Goal: Check status: Check status

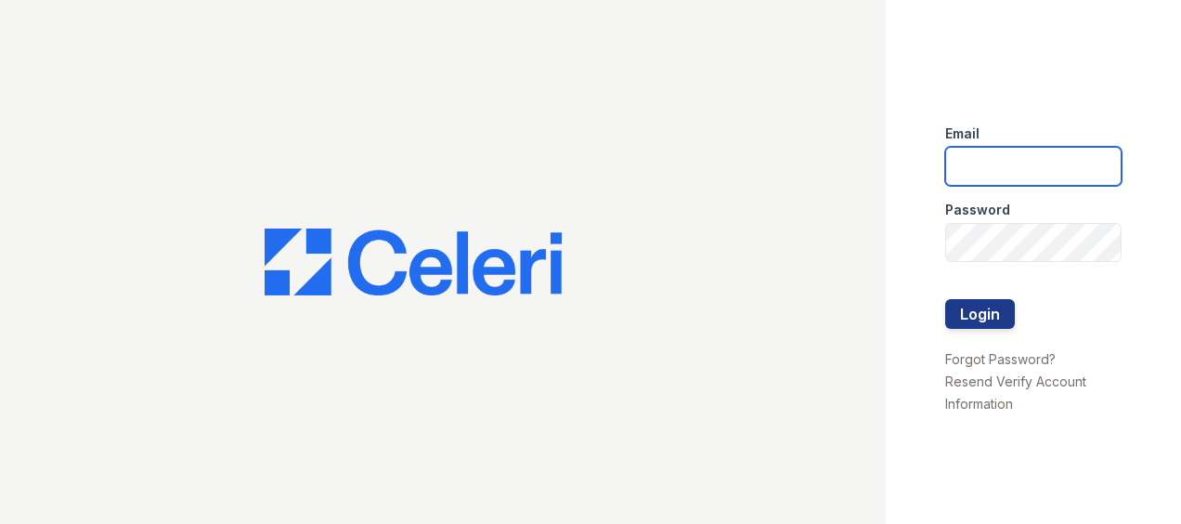
type input "[EMAIL_ADDRESS][DOMAIN_NAME]"
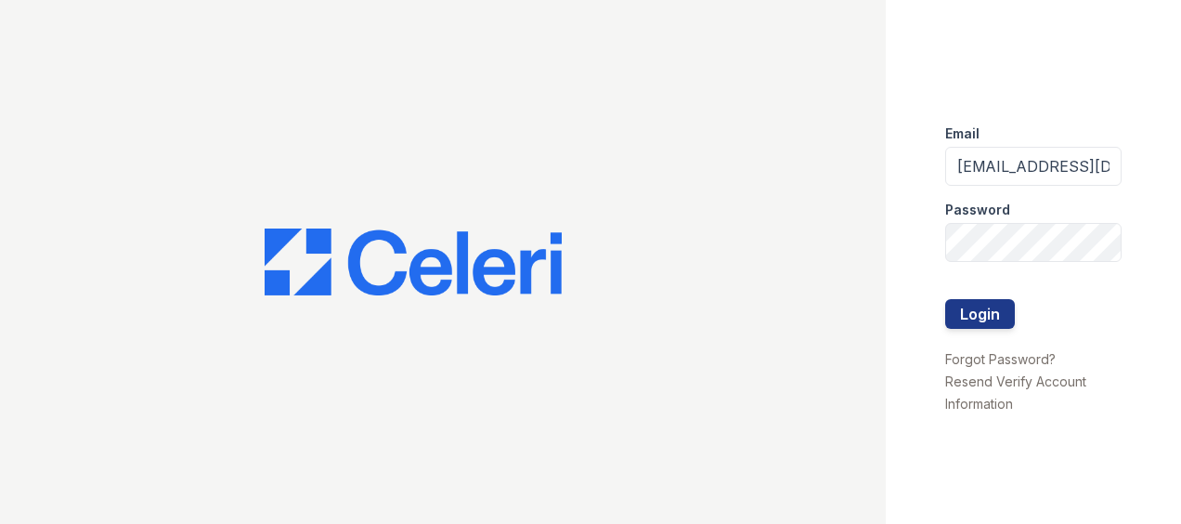
click at [981, 294] on div at bounding box center [1033, 280] width 176 height 37
click at [981, 308] on button "Login" at bounding box center [980, 314] width 70 height 30
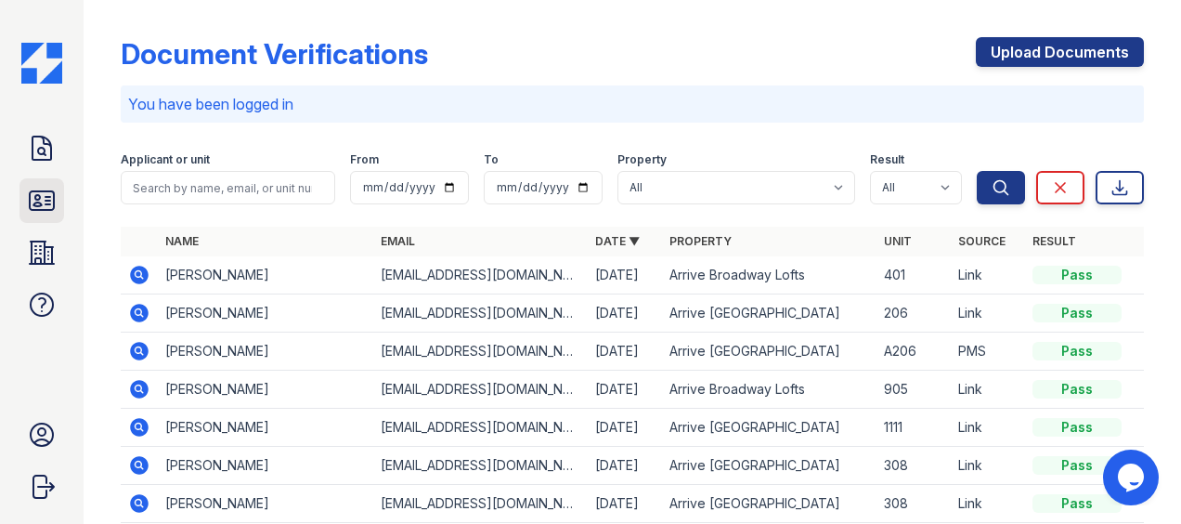
click at [58, 187] on link "ID Verifications" at bounding box center [42, 200] width 45 height 45
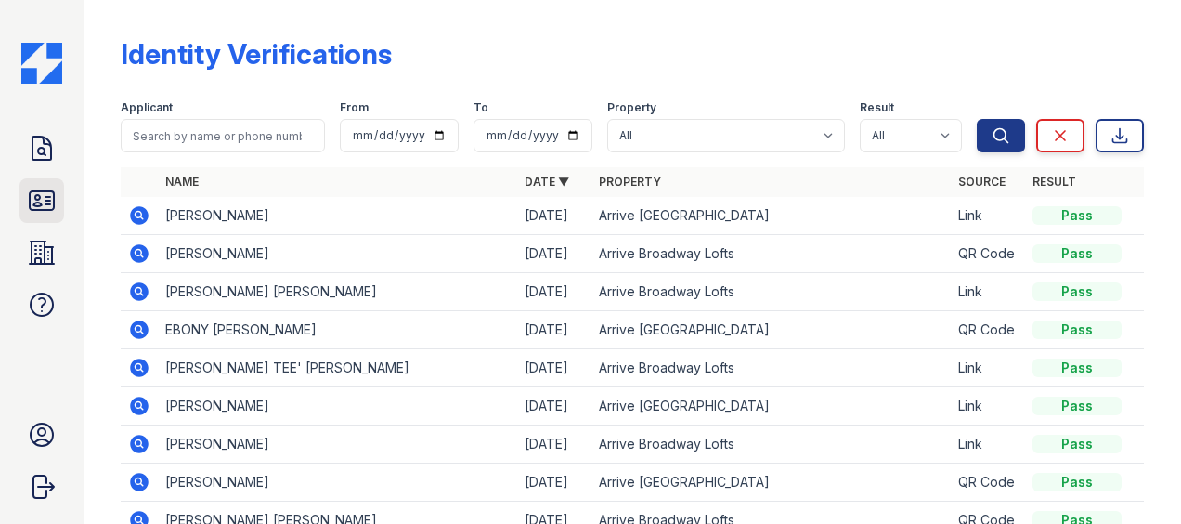
click at [46, 197] on icon at bounding box center [42, 201] width 30 height 30
click at [46, 191] on icon at bounding box center [42, 200] width 24 height 19
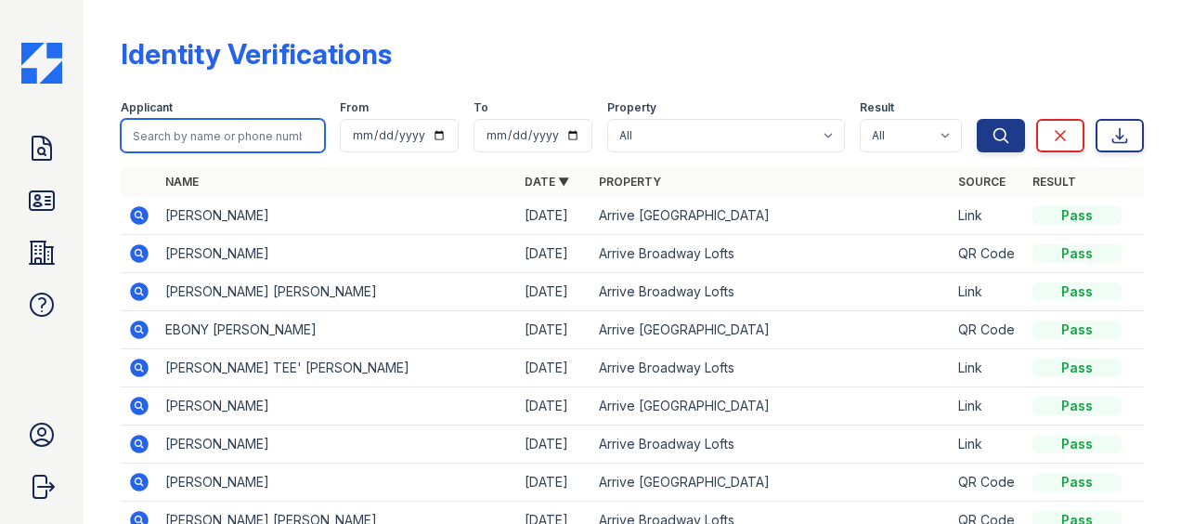
click at [234, 135] on input "search" at bounding box center [223, 135] width 204 height 33
type input "jecholiah"
click at [977, 119] on button "Search" at bounding box center [1001, 135] width 48 height 33
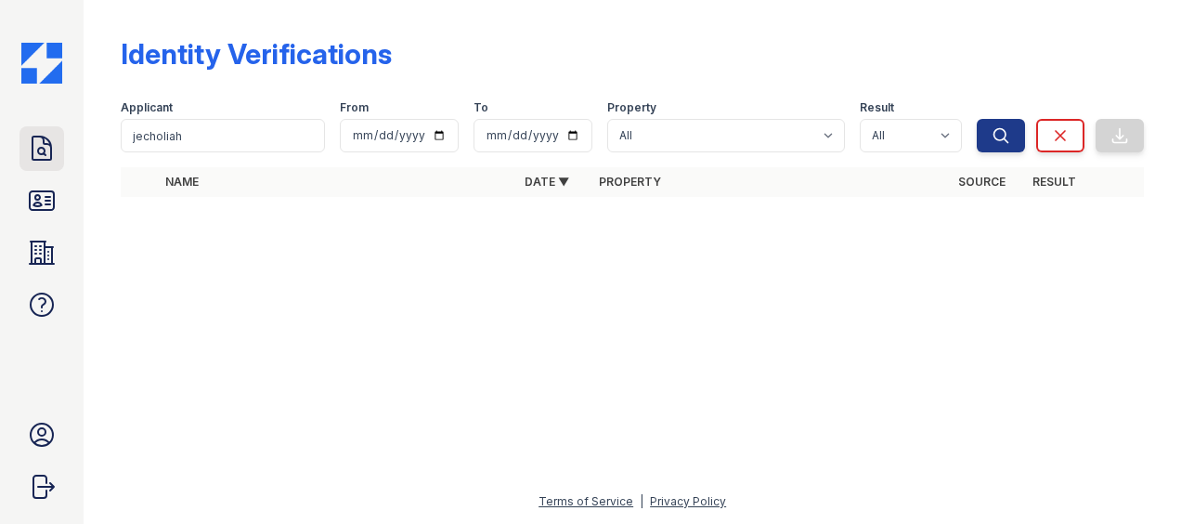
click at [33, 147] on icon at bounding box center [42, 148] width 19 height 23
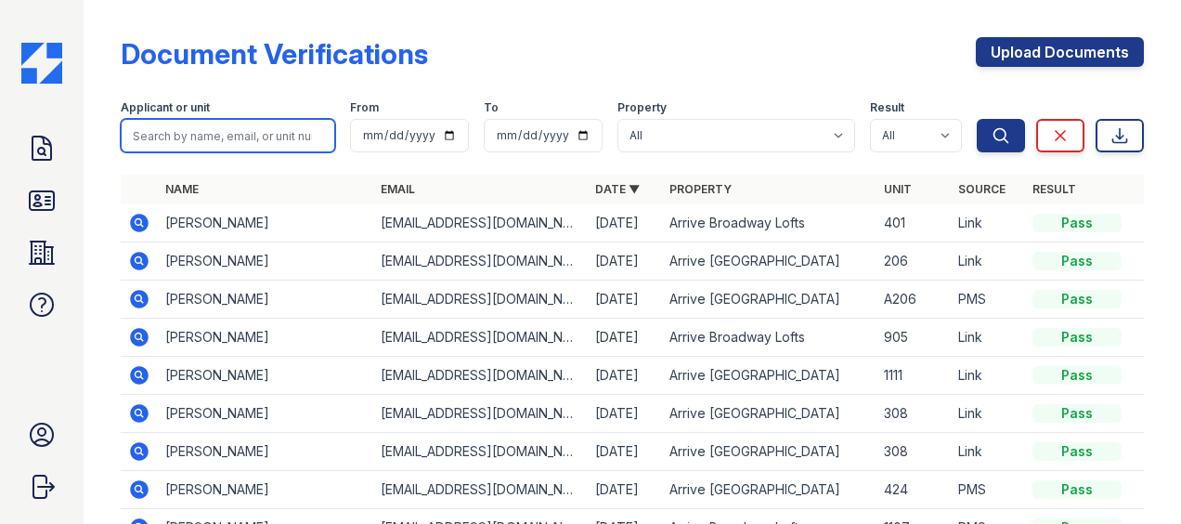
click at [194, 137] on input "search" at bounding box center [228, 135] width 215 height 33
type input "jecholiah"
click at [977, 119] on button "Search" at bounding box center [1001, 135] width 48 height 33
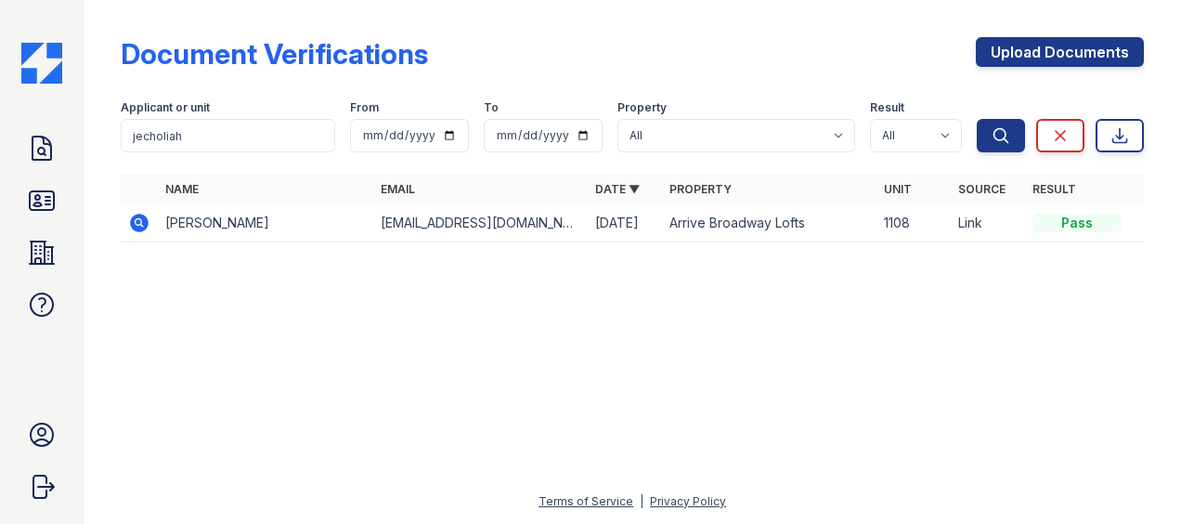
click at [151, 221] on td at bounding box center [139, 223] width 37 height 38
click at [133, 221] on icon at bounding box center [139, 223] width 19 height 19
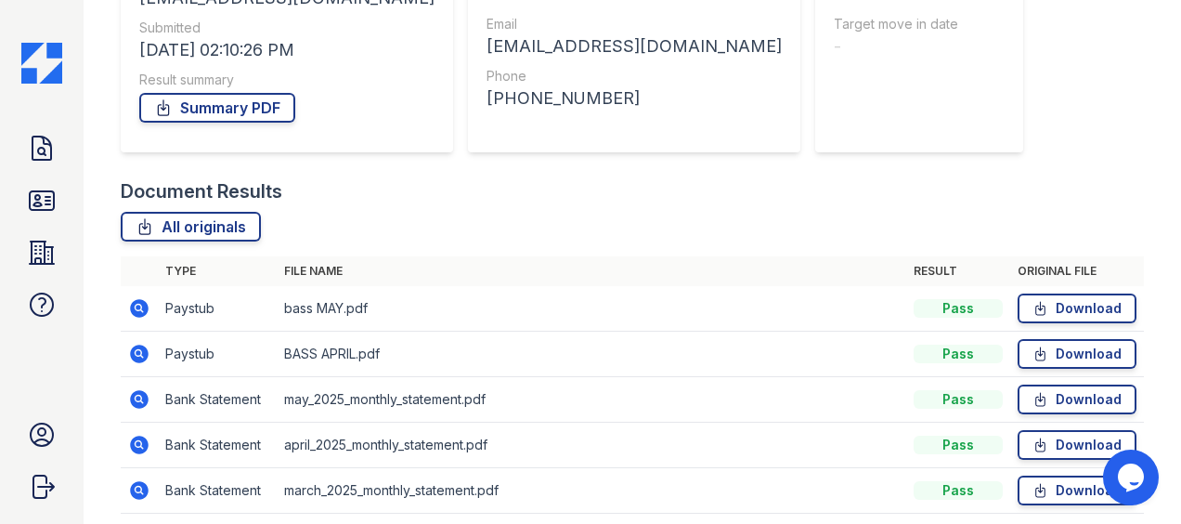
scroll to position [348, 0]
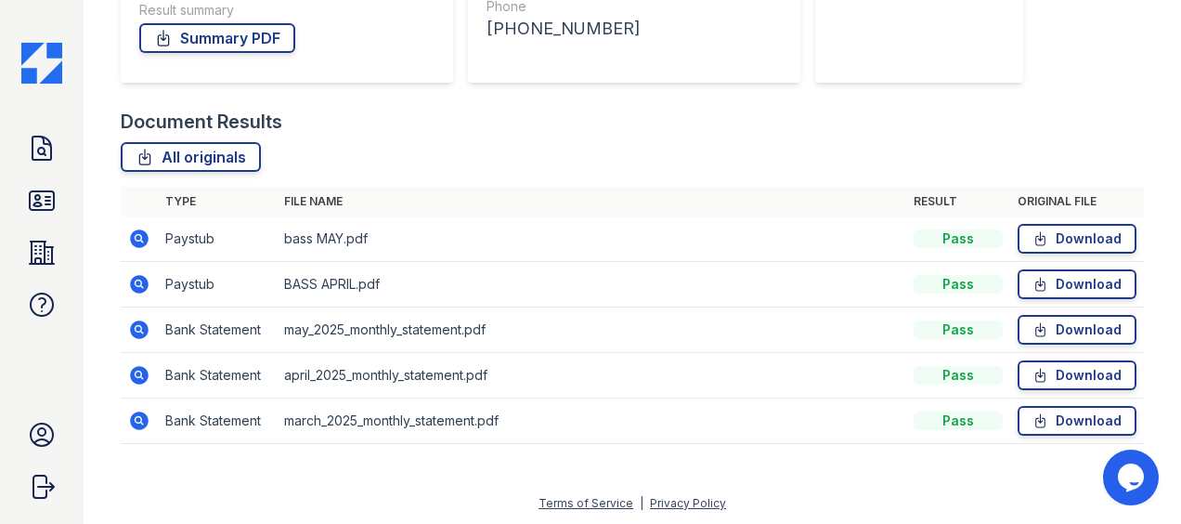
click at [137, 286] on icon at bounding box center [139, 284] width 19 height 19
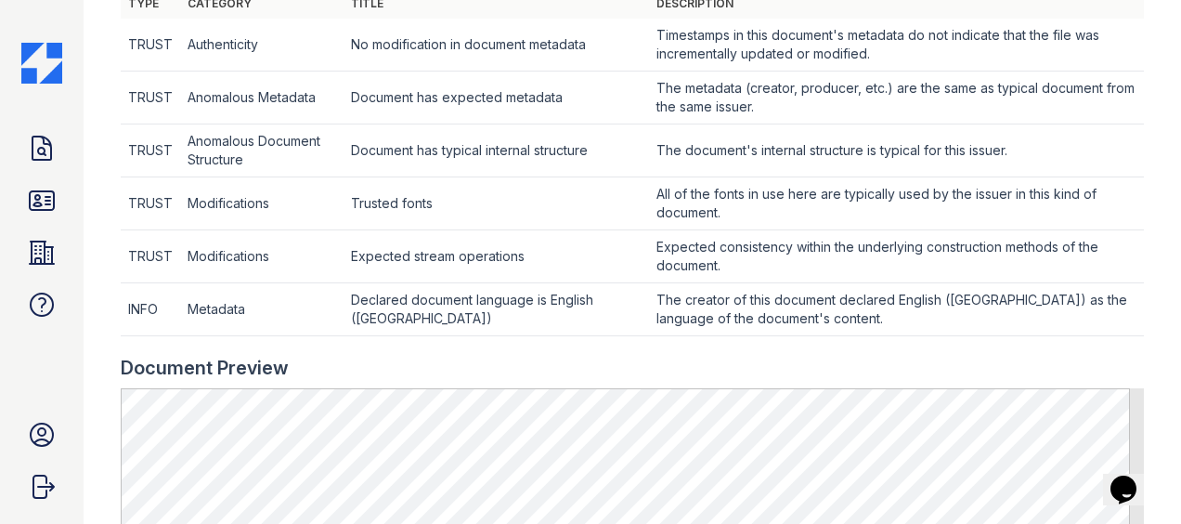
scroll to position [743, 0]
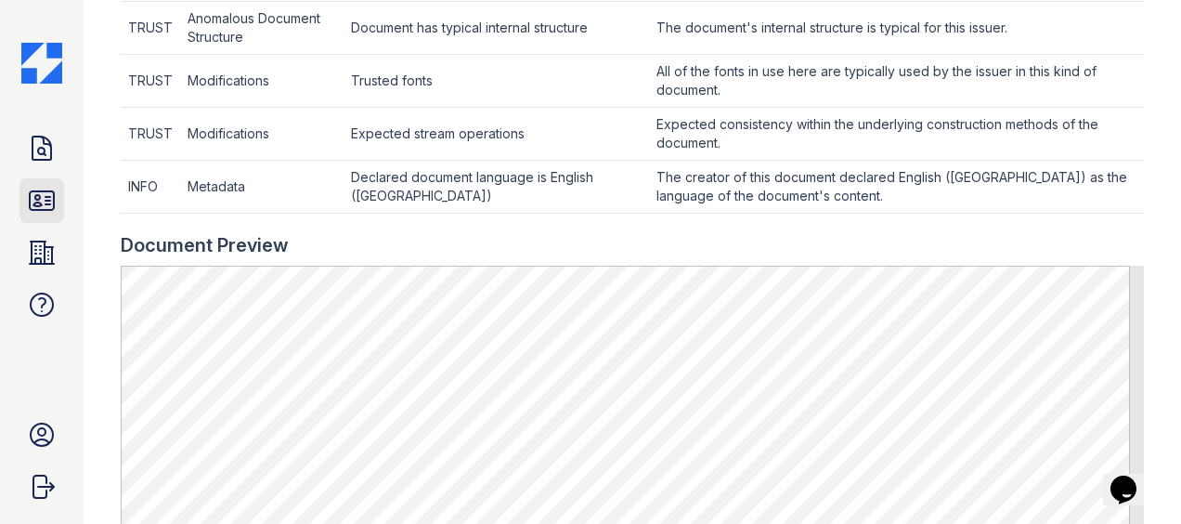
click at [41, 205] on icon at bounding box center [42, 200] width 24 height 19
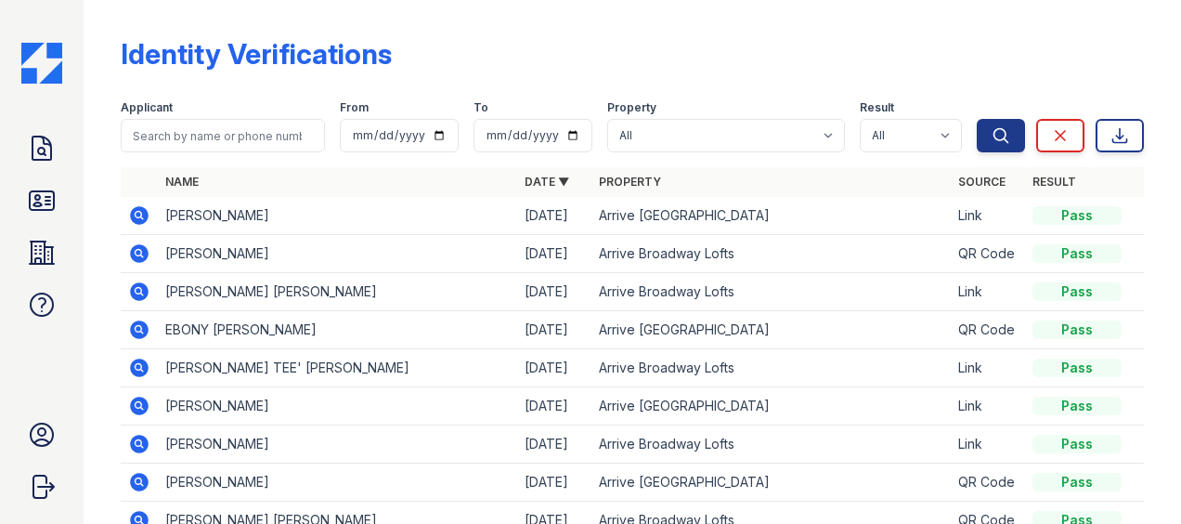
drag, startPoint x: 38, startPoint y: 198, endPoint x: 209, endPoint y: 130, distance: 183.8
click at [40, 198] on icon at bounding box center [42, 201] width 30 height 30
click at [203, 143] on input "search" at bounding box center [223, 135] width 204 height 33
type input "jecholiah"
click at [977, 119] on button "Search" at bounding box center [1001, 135] width 48 height 33
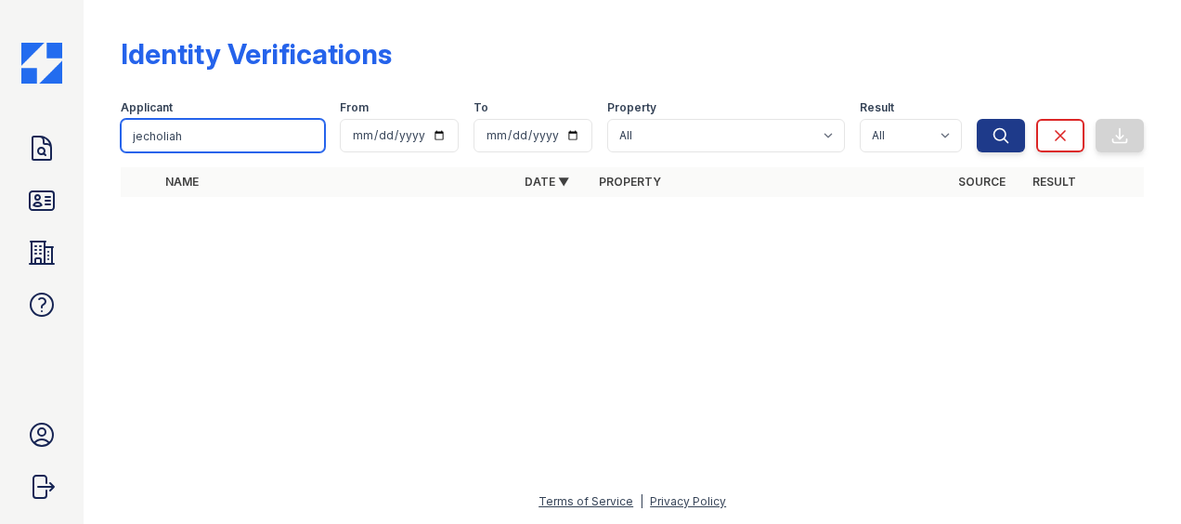
drag, startPoint x: 215, startPoint y: 139, endPoint x: 90, endPoint y: 163, distance: 127.5
click at [93, 160] on div "Identity Verifications Filter Applicant jecholiah From To Property All Arrive B…" at bounding box center [633, 262] width 1098 height 524
type input "bass"
click at [977, 119] on button "Search" at bounding box center [1001, 135] width 48 height 33
